Goal: Book appointment/travel/reservation

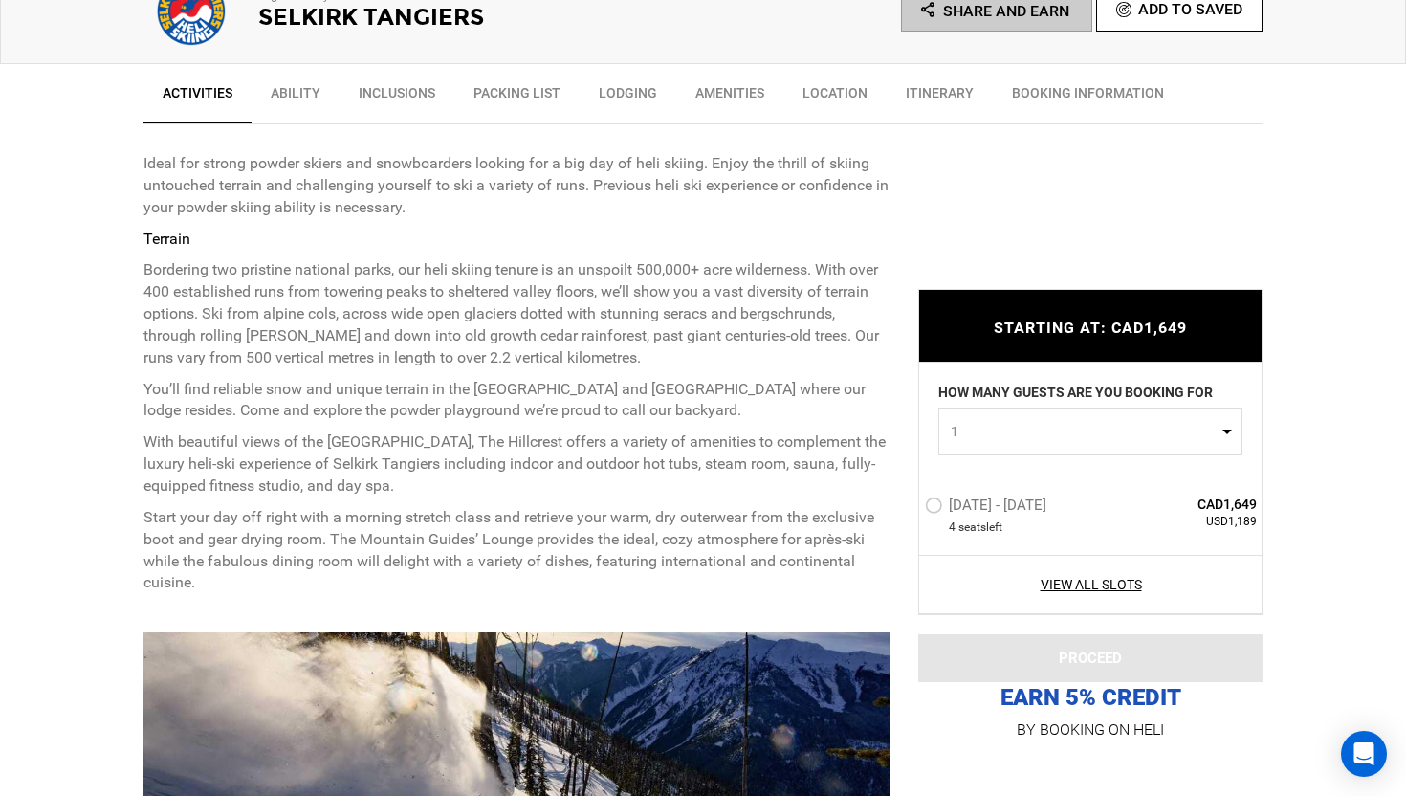
scroll to position [690, 0]
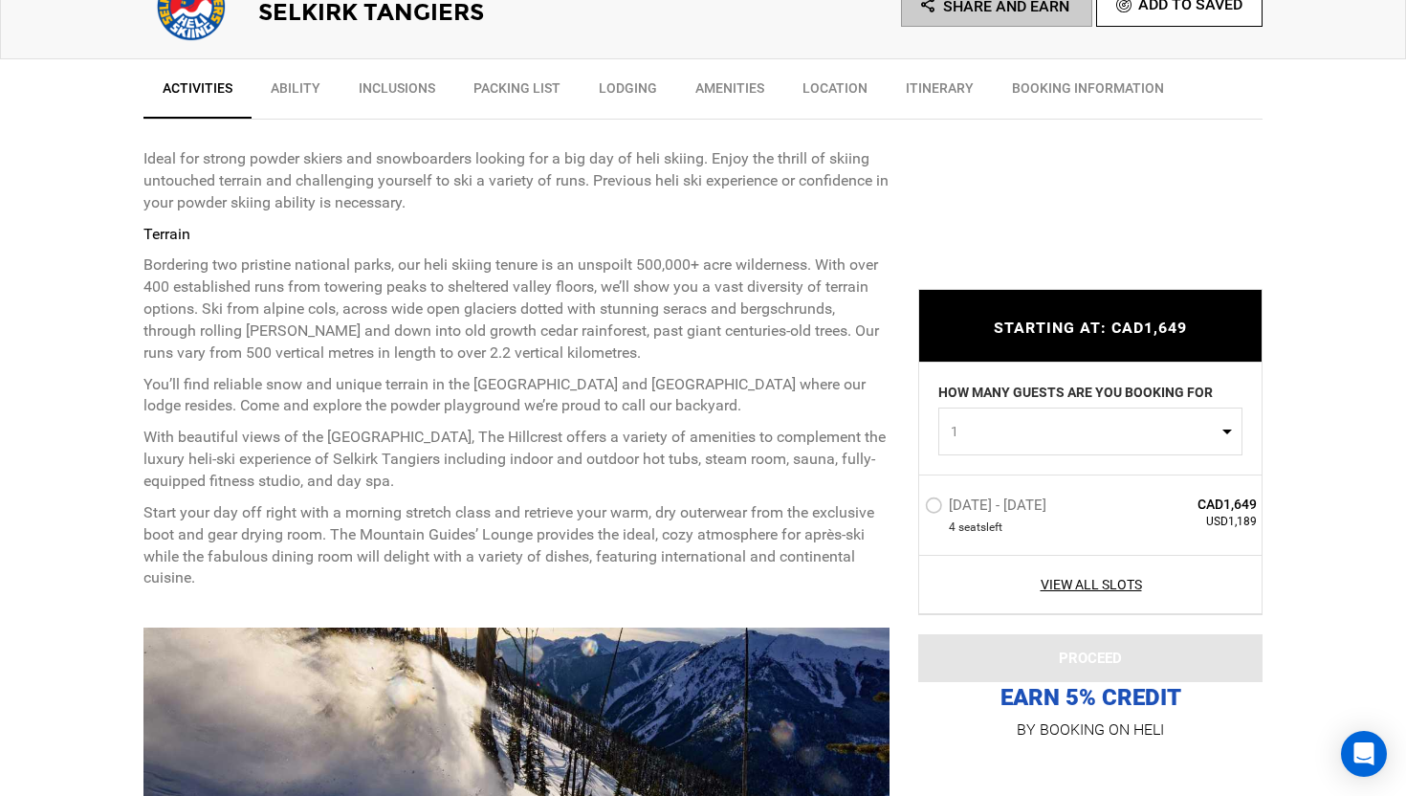
click at [1050, 439] on span "1" at bounding box center [1084, 431] width 267 height 19
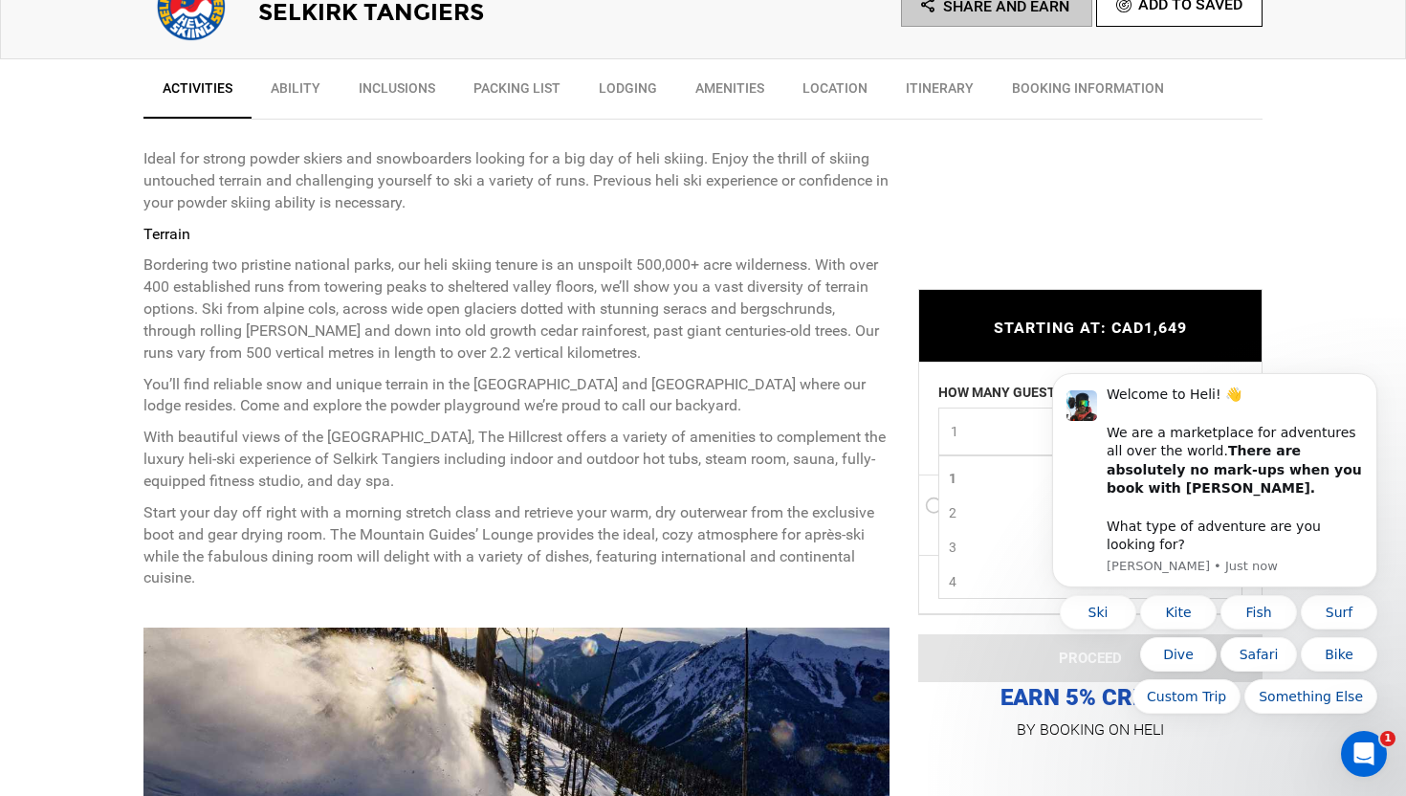
scroll to position [0, 0]
click at [968, 505] on link "2" at bounding box center [1090, 512] width 302 height 34
click at [1368, 384] on icon "Dismiss notification" at bounding box center [1372, 379] width 11 height 11
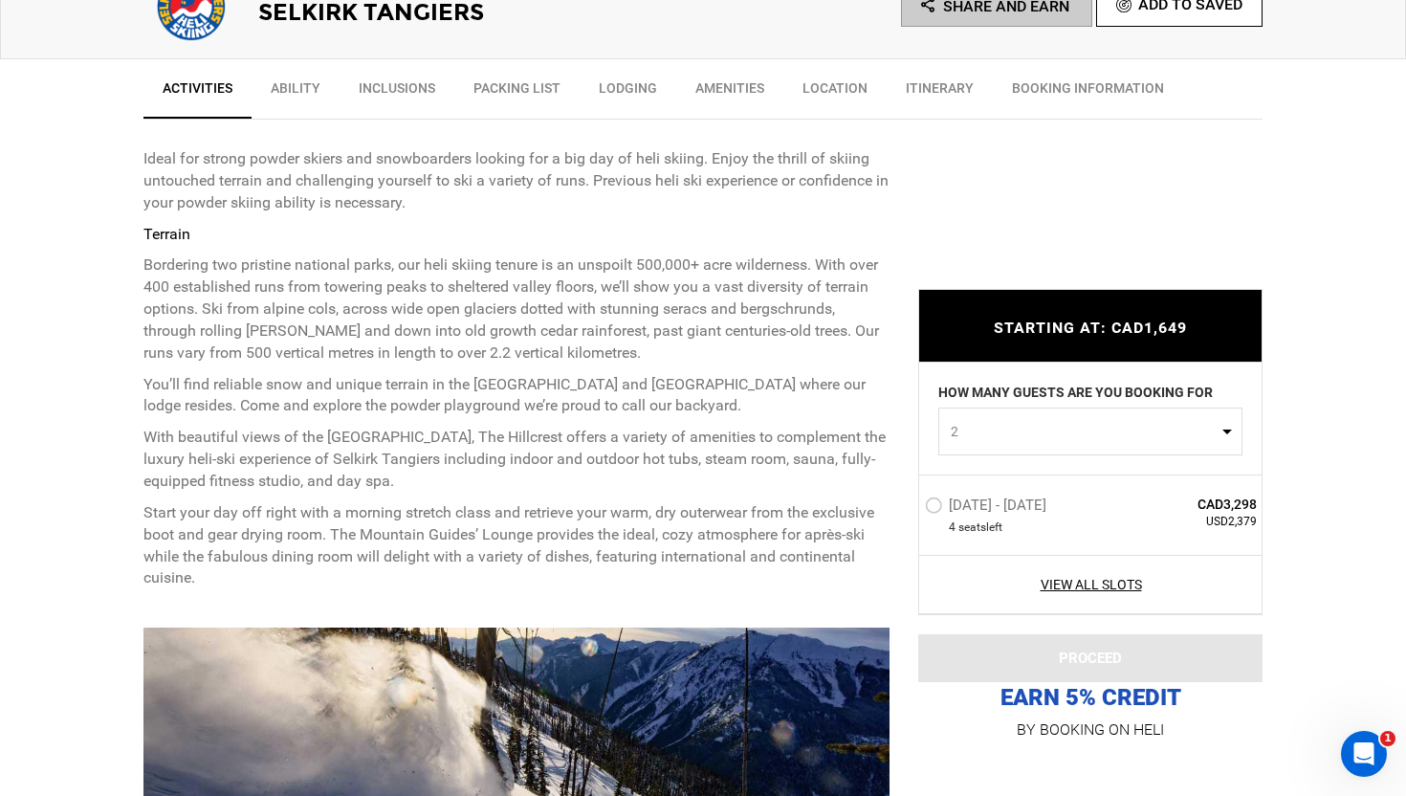
click at [1109, 438] on span "2" at bounding box center [1084, 431] width 267 height 19
click at [988, 577] on link "4" at bounding box center [1090, 581] width 302 height 34
click at [1017, 417] on button "4" at bounding box center [1090, 431] width 304 height 48
click at [970, 478] on link "1" at bounding box center [1090, 477] width 302 height 34
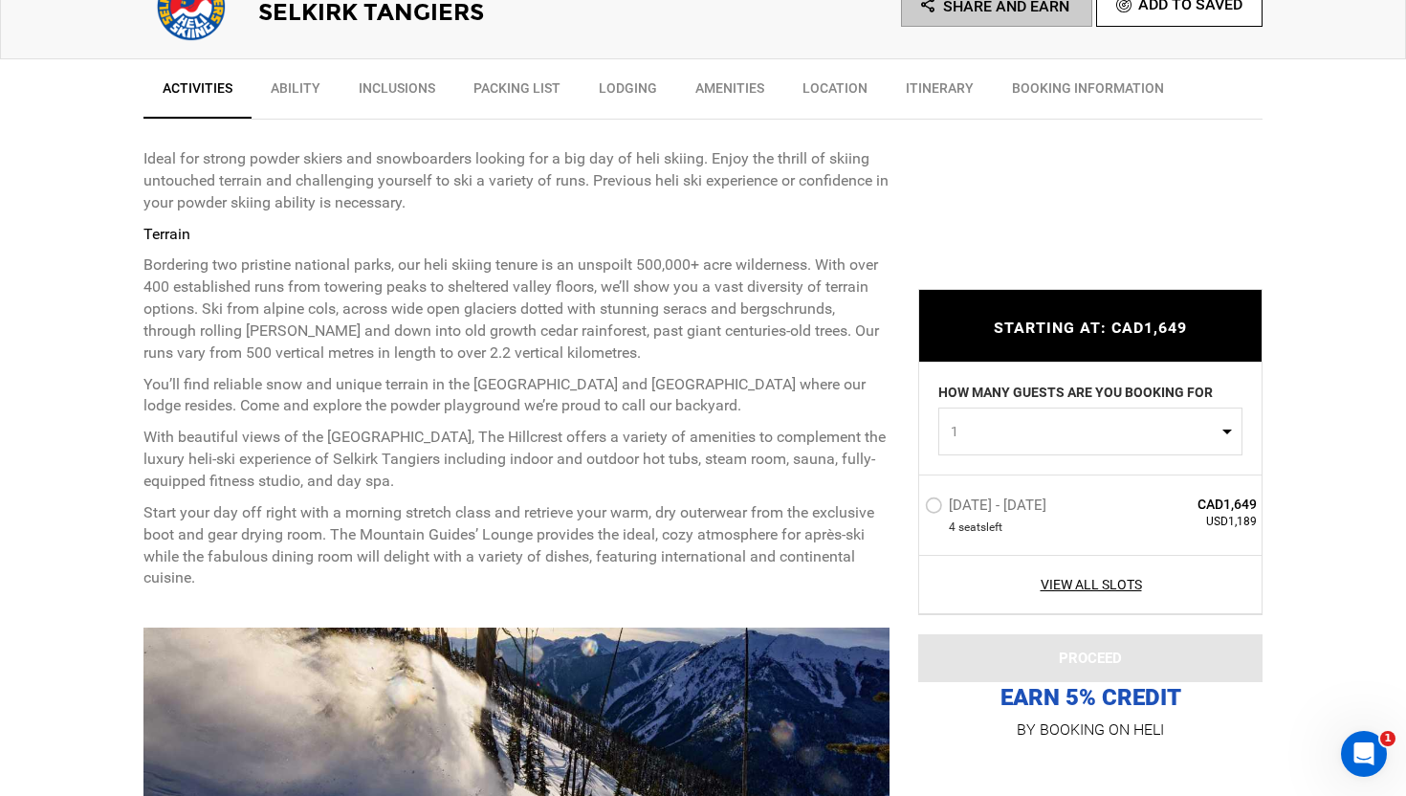
click at [1017, 427] on span "1" at bounding box center [1084, 431] width 267 height 19
click at [963, 507] on link "2" at bounding box center [1090, 511] width 302 height 34
click at [995, 455] on div "HOW MANY GUESTS ARE YOU BOOKING FOR 2 0 1 2 3 4 0 1 2 3 4" at bounding box center [1090, 418] width 342 height 112
click at [991, 412] on button "2" at bounding box center [1090, 431] width 304 height 48
click at [967, 470] on link "1" at bounding box center [1090, 477] width 302 height 34
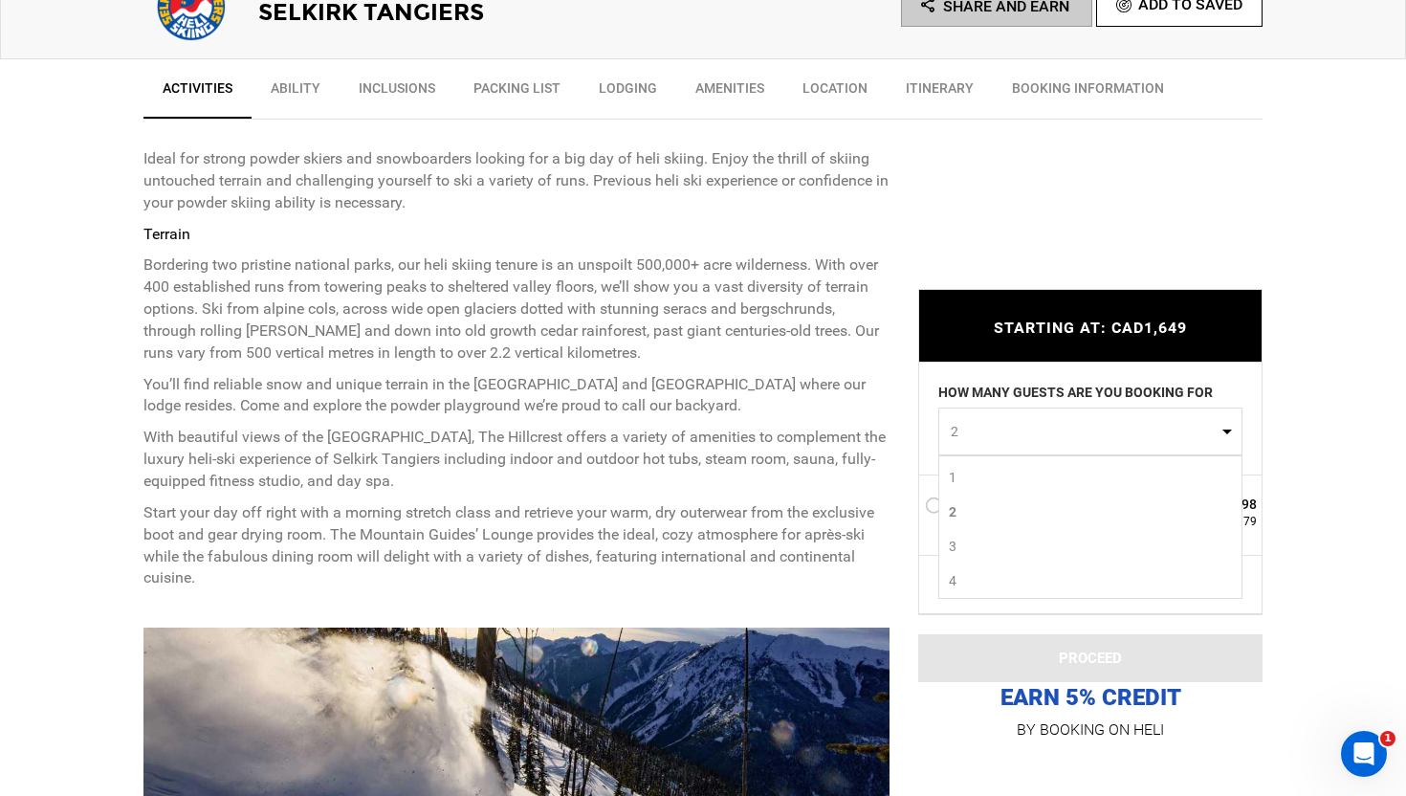
select select "1"
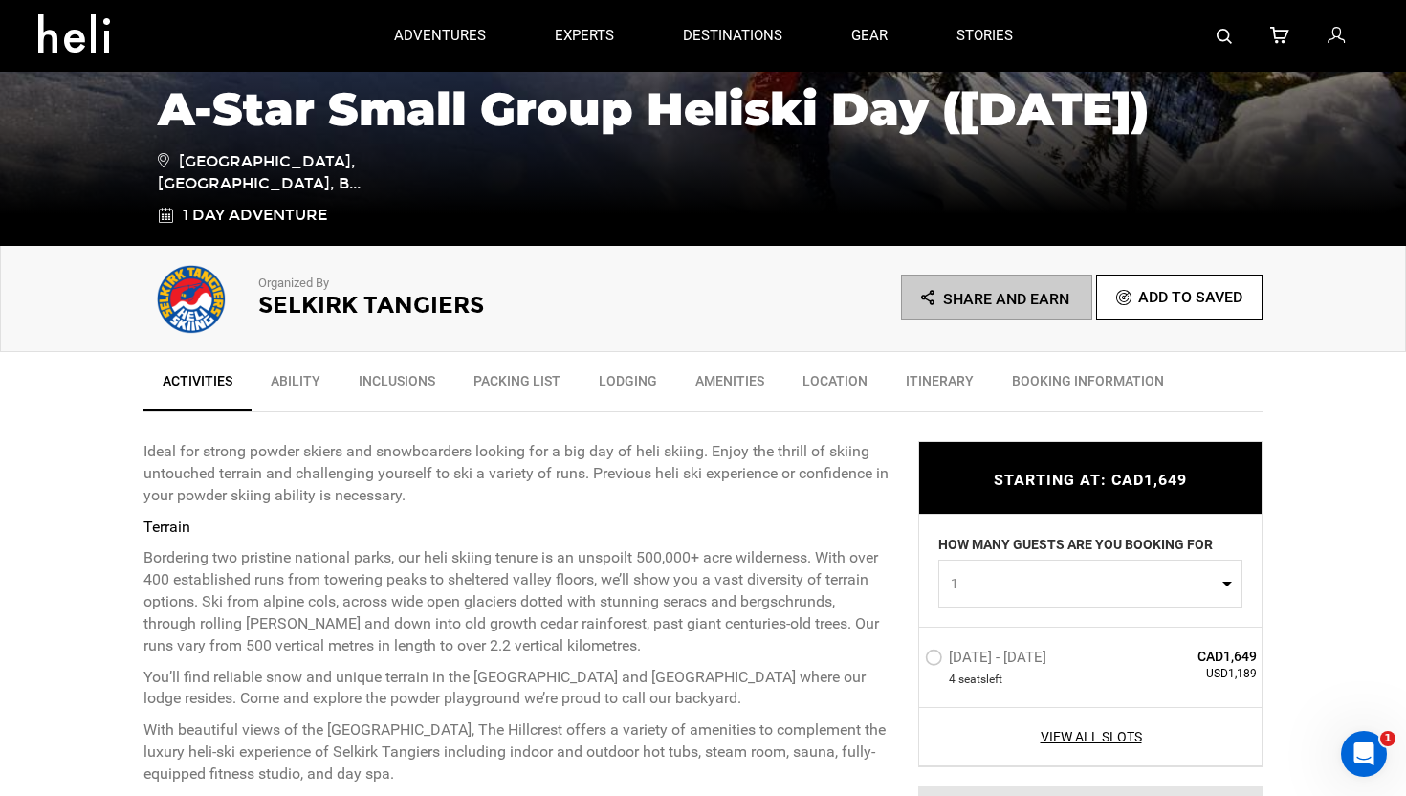
scroll to position [0, 0]
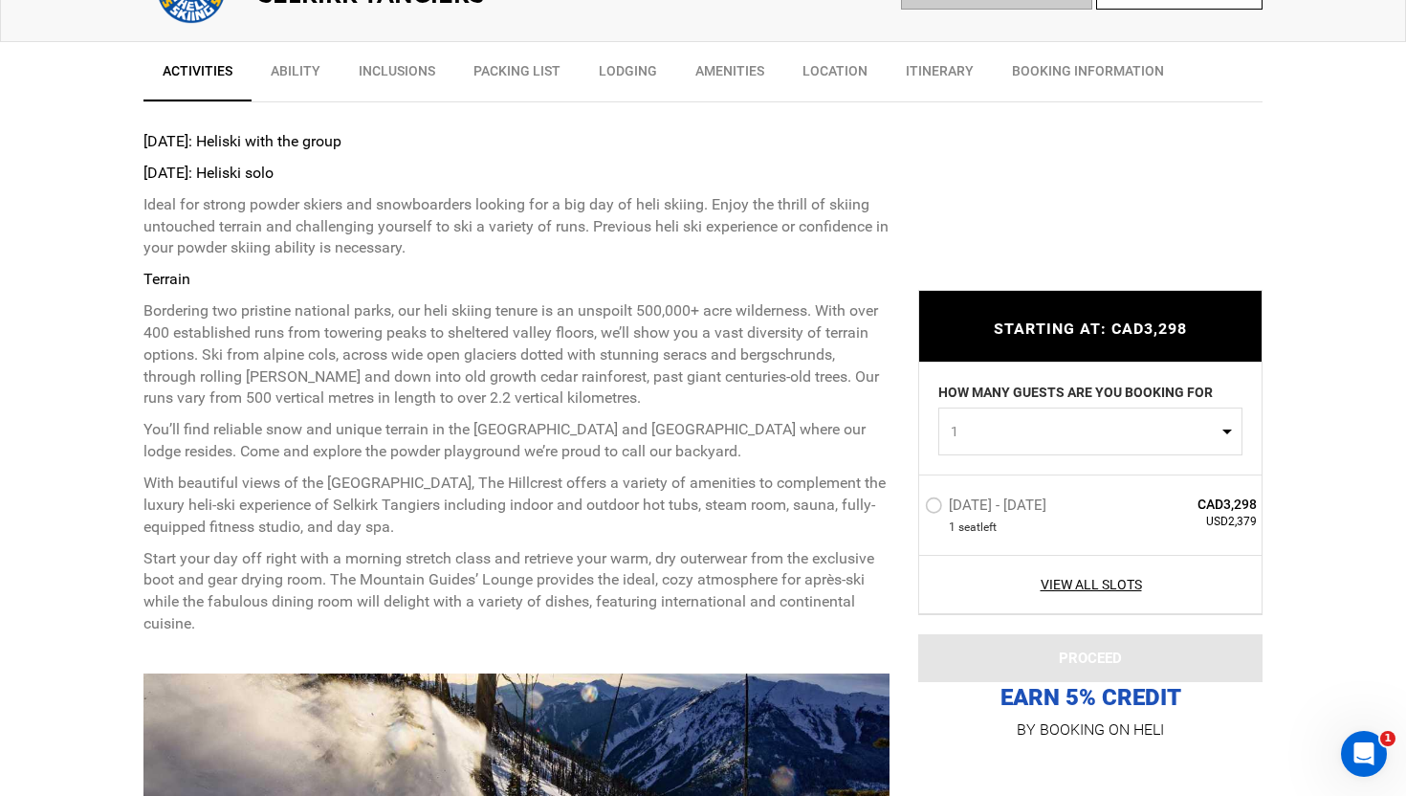
scroll to position [712, 0]
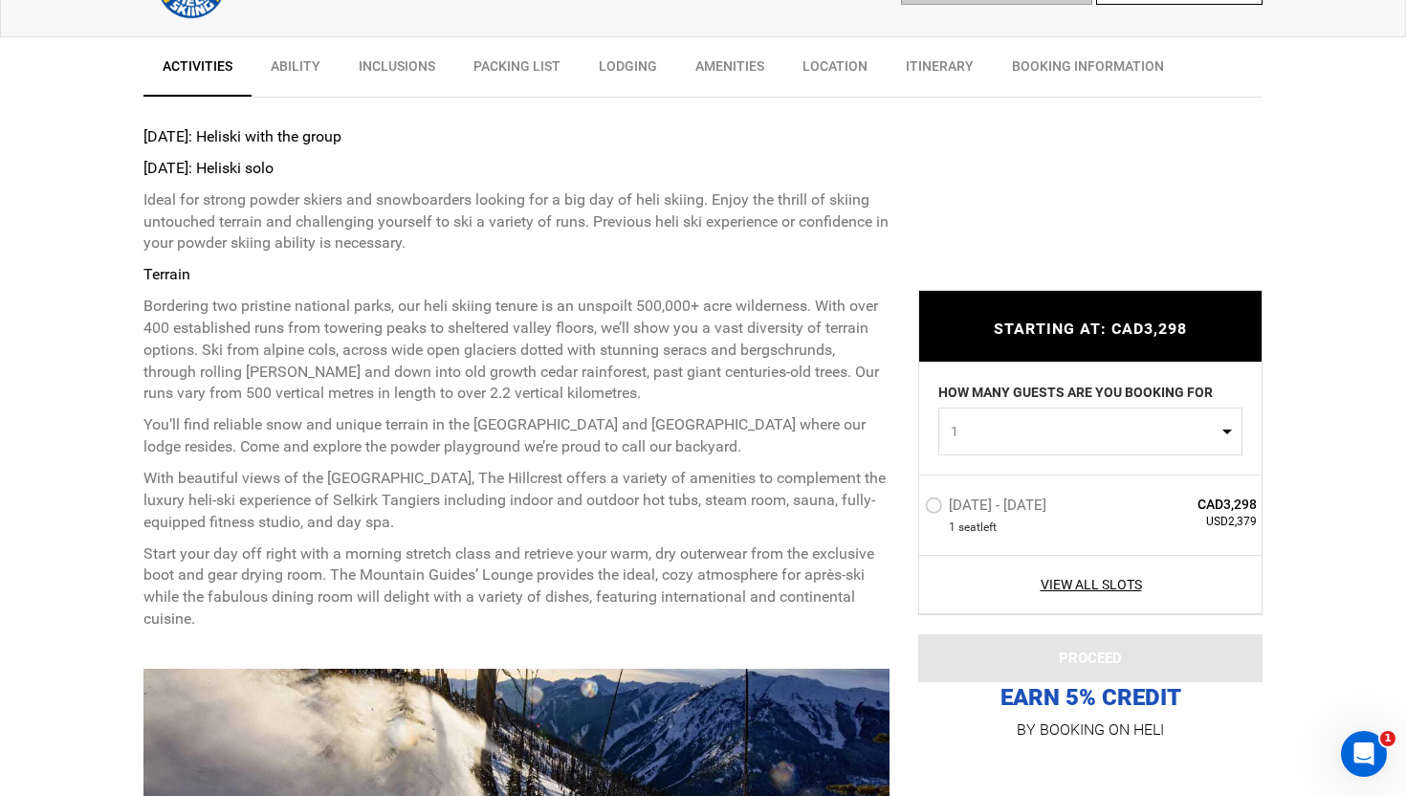
click at [1039, 445] on button "1" at bounding box center [1090, 431] width 304 height 48
click at [906, 447] on div "STARTING AT: CAD3,298 STARTING AT: CAD3,298 HOW MANY GUESTS ARE YOU BOOKING FOR…" at bounding box center [1075, 502] width 373 height 482
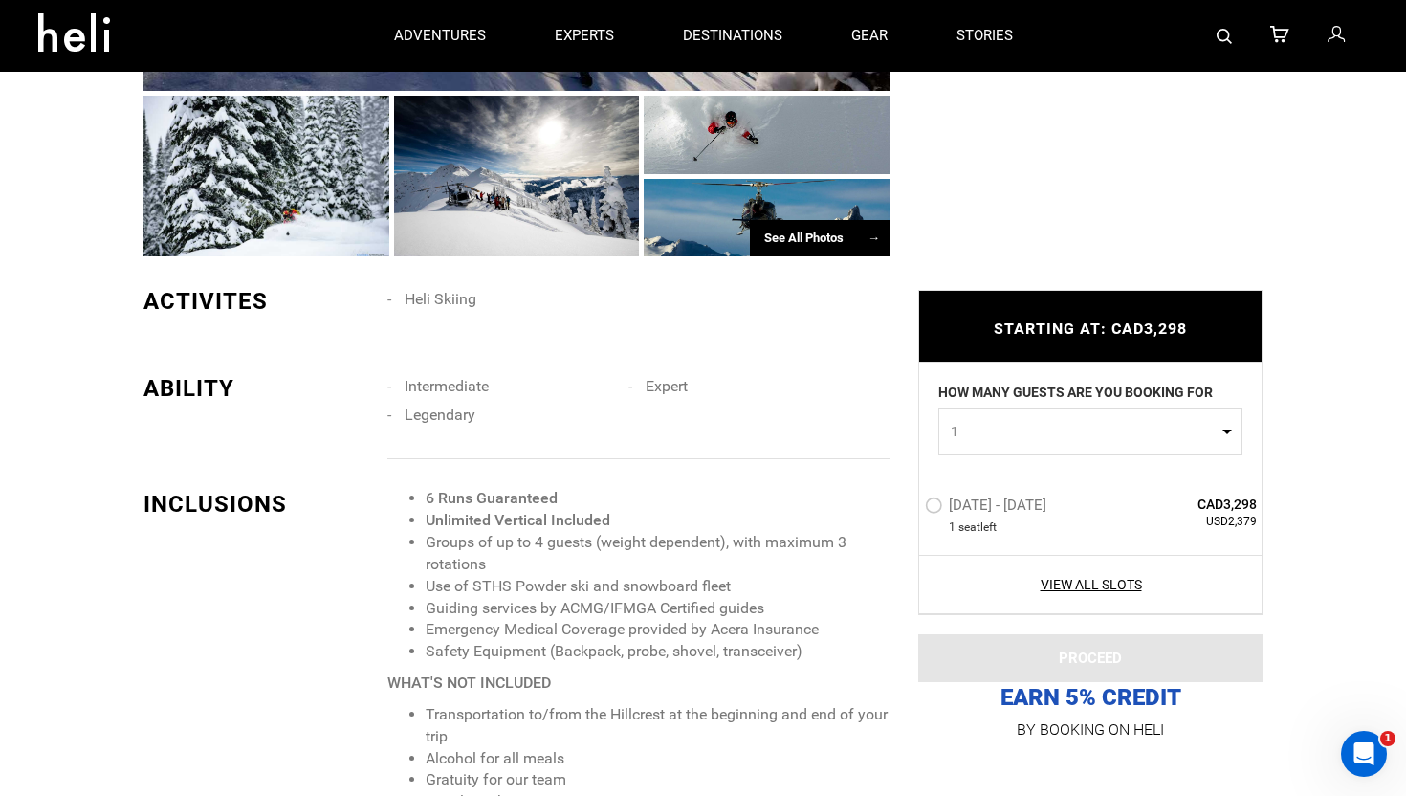
scroll to position [1325, 0]
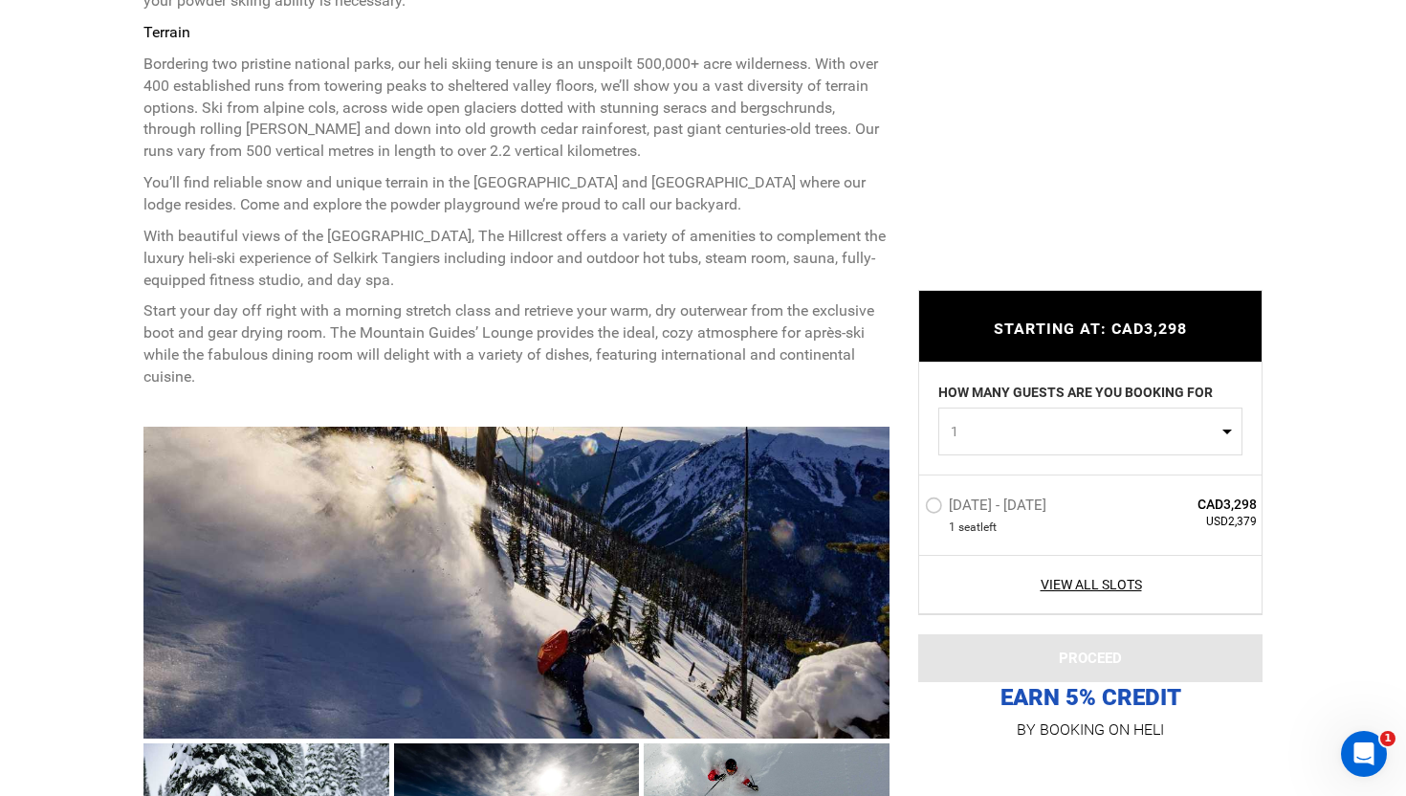
scroll to position [1001, 0]
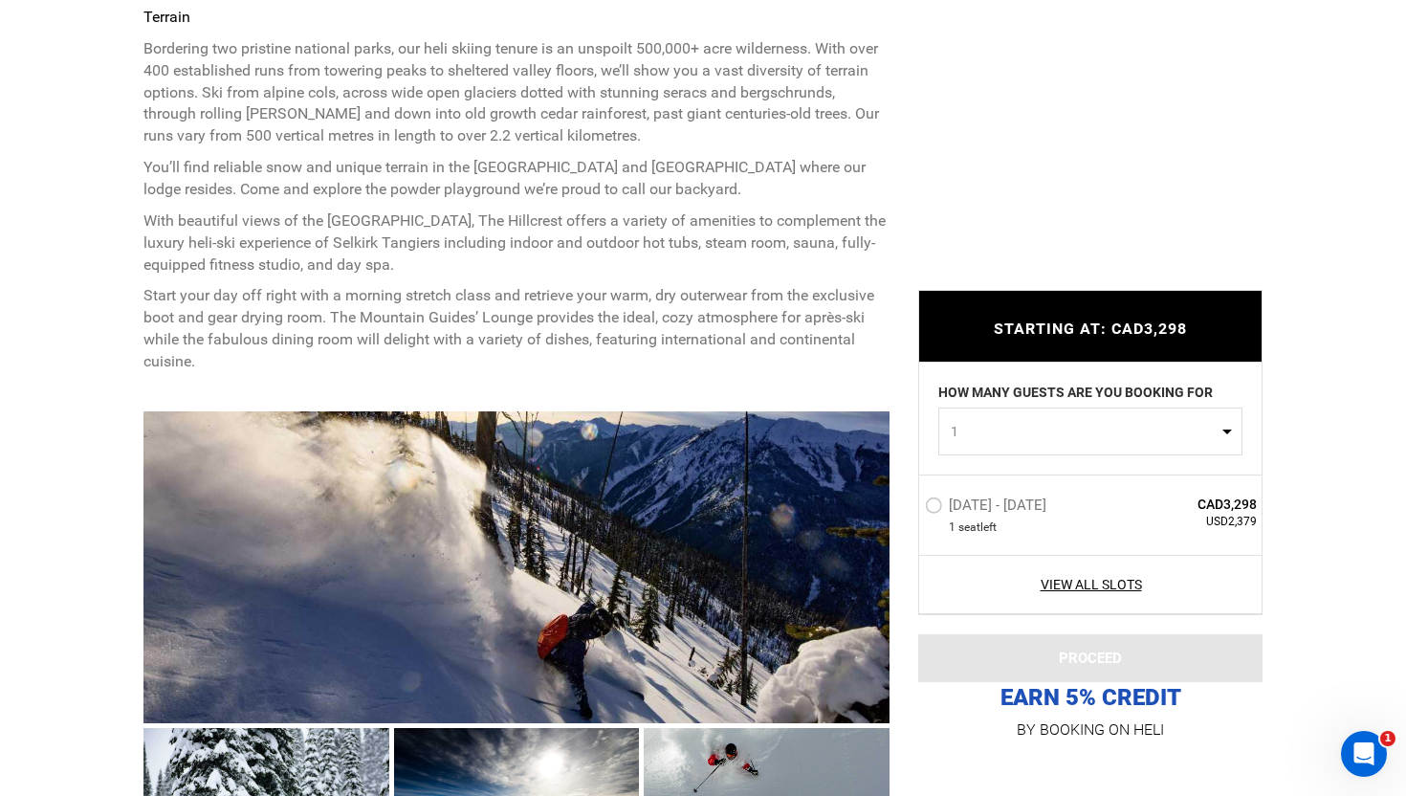
click at [1061, 438] on span "1" at bounding box center [1084, 431] width 267 height 19
click at [916, 364] on div "STARTING AT: CAD3,298 STARTING AT: CAD3,298 HOW MANY GUESTS ARE YOU BOOKING FOR…" at bounding box center [1075, 502] width 373 height 482
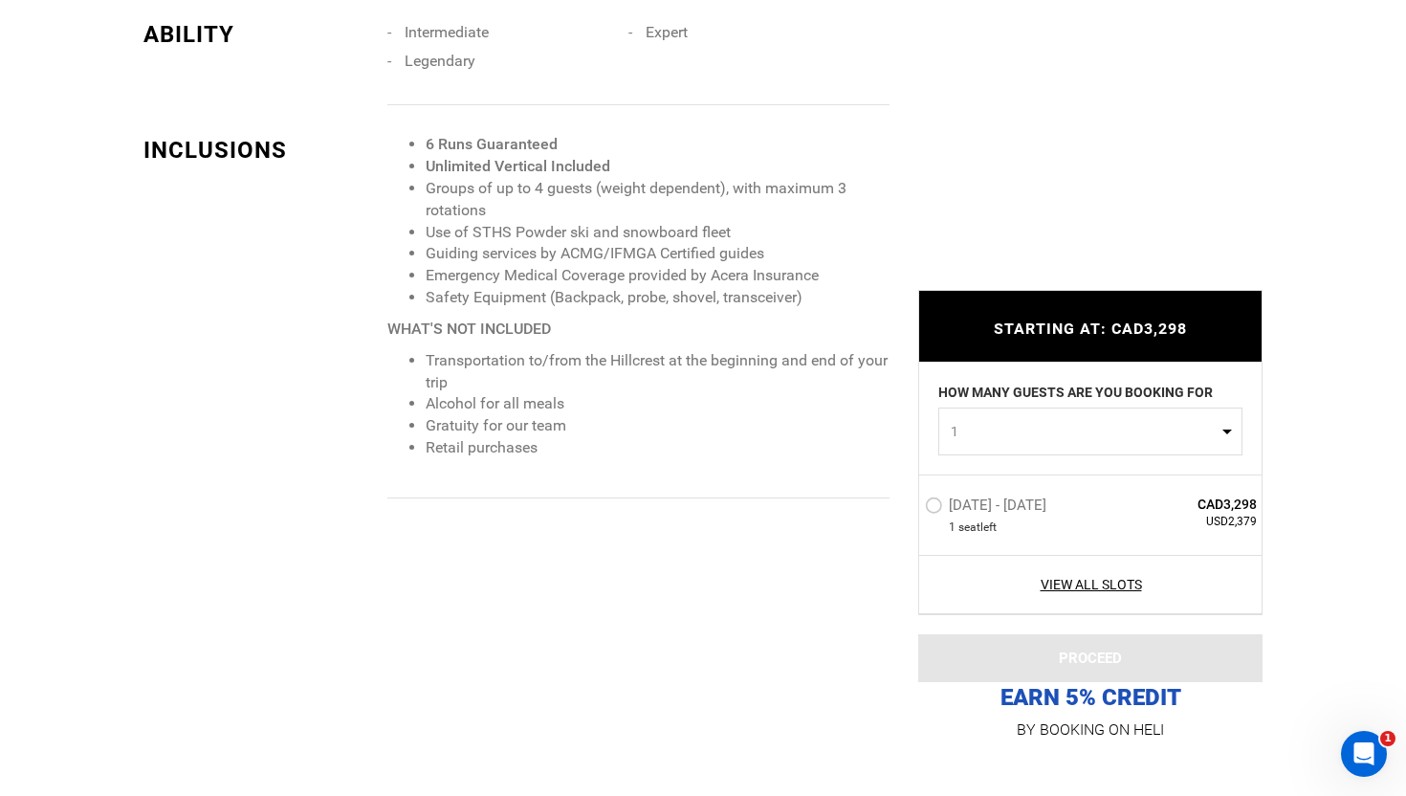
scroll to position [2417, 0]
